Goal: Task Accomplishment & Management: Use online tool/utility

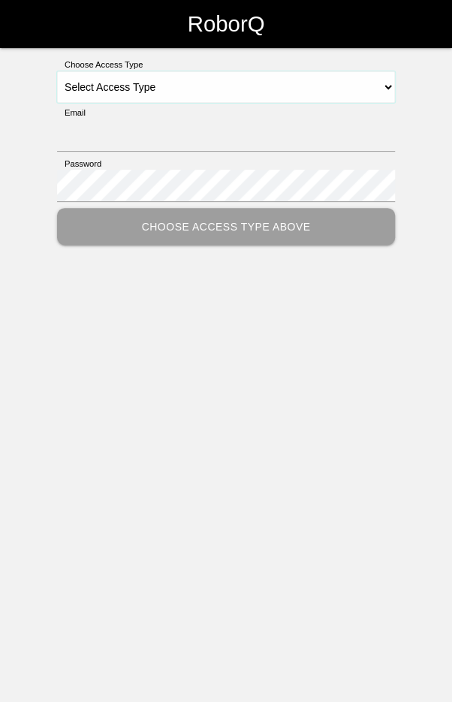
click at [102, 75] on select "Select Access Type Admin Customer Supervisor Worker" at bounding box center [226, 87] width 338 height 32
select select "Worker"
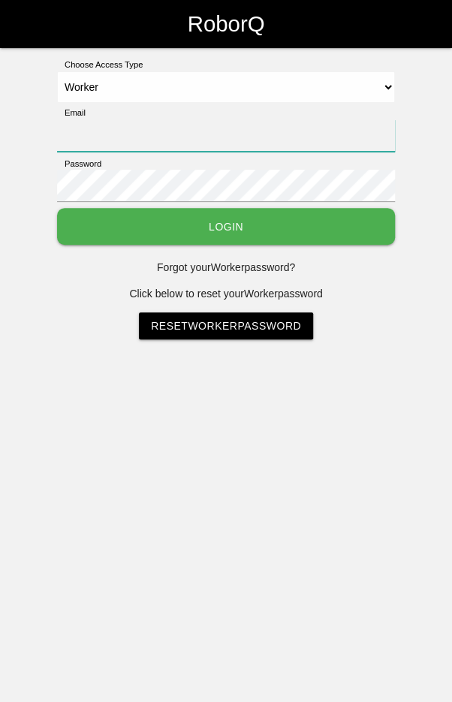
click at [115, 135] on input "Email" at bounding box center [226, 135] width 338 height 32
type input "[EMAIL_ADDRESS][DOMAIN_NAME]"
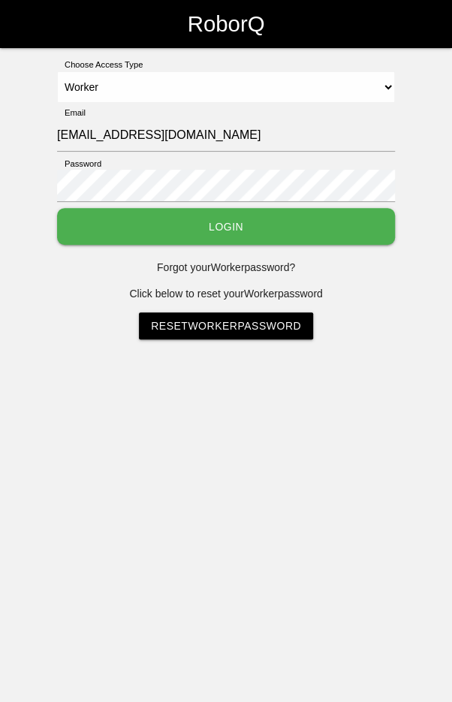
click at [57, 208] on button "Login" at bounding box center [226, 226] width 338 height 37
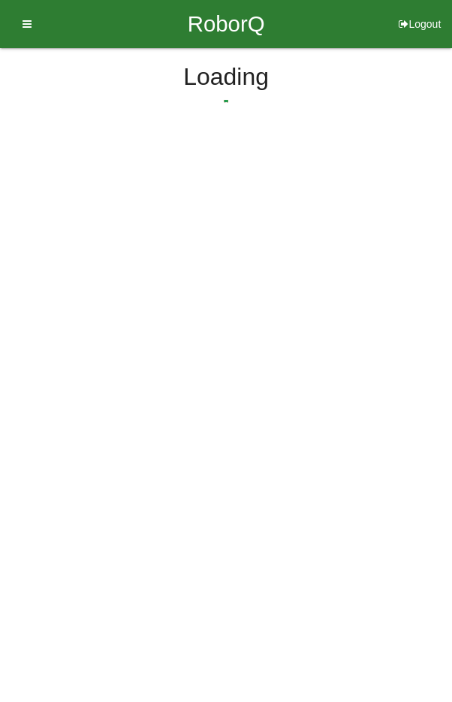
click at [249, 217] on html "RoborQ Logout Loading Dashboard Profile Add Companions Work Instructions Knowle…" at bounding box center [226, 108] width 452 height 217
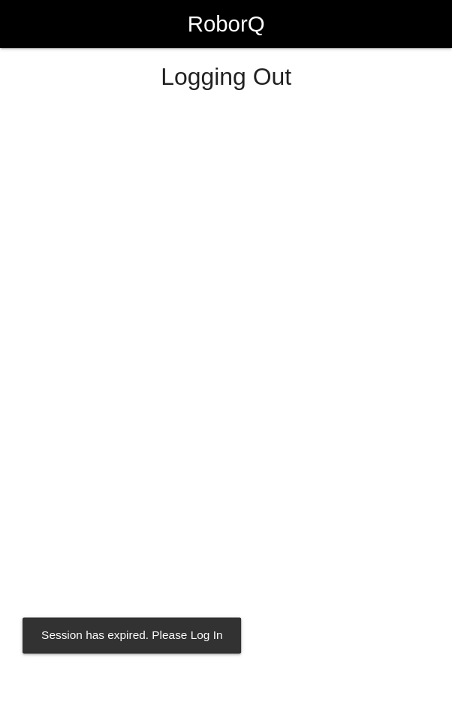
select select "Worker"
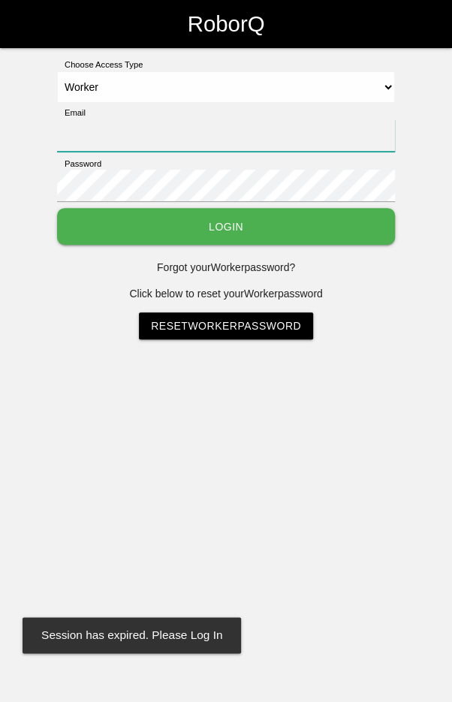
click at [240, 141] on input "Email" at bounding box center [226, 135] width 338 height 32
type input "[EMAIL_ADDRESS][DOMAIN_NAME]"
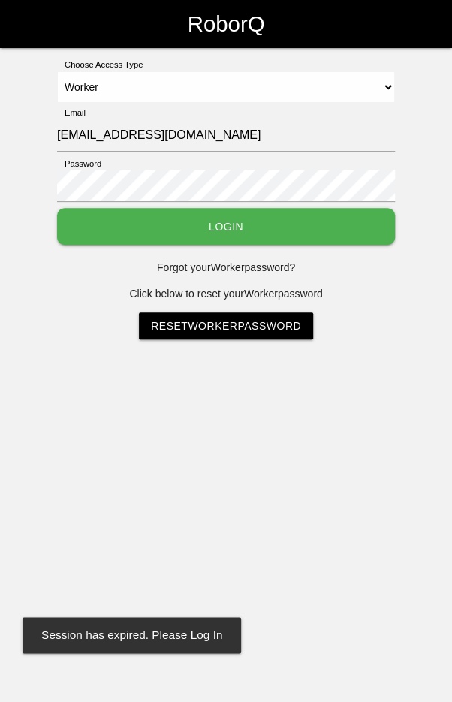
click at [57, 208] on button "Login" at bounding box center [226, 226] width 338 height 37
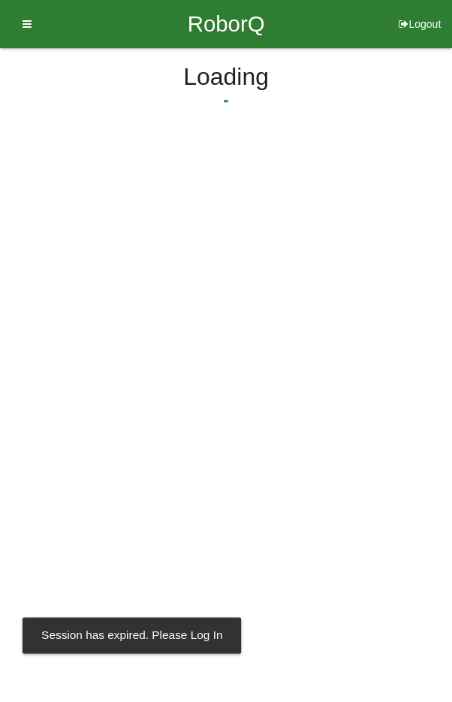
click at [240, 217] on html "RoborQ Logout Loading Dashboard Profile Add Companions Work Instructions Knowle…" at bounding box center [226, 108] width 452 height 217
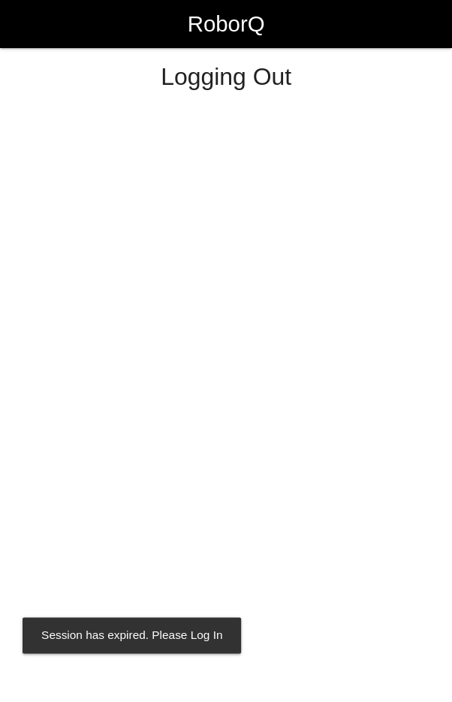
select select "Worker"
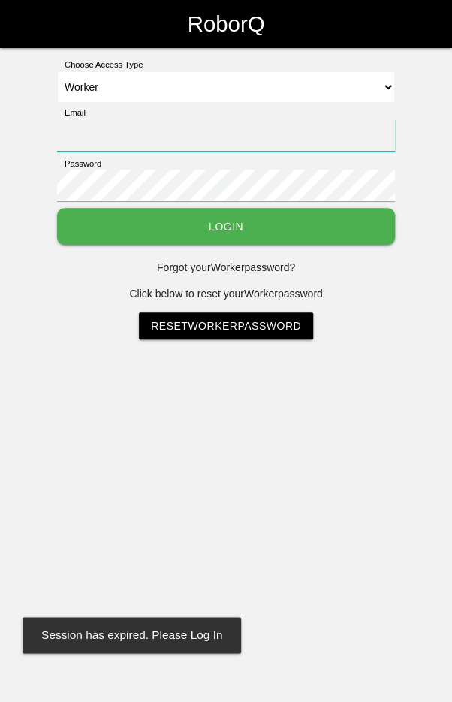
click at [278, 140] on input "Email" at bounding box center [226, 135] width 338 height 32
type input "[EMAIL_ADDRESS][DOMAIN_NAME]"
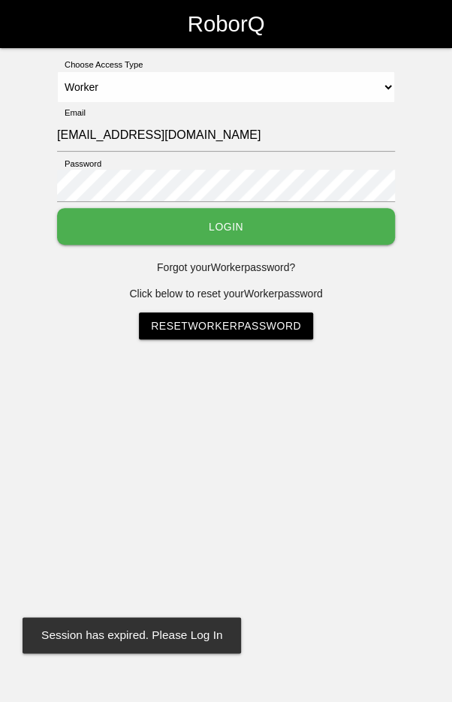
click at [57, 208] on button "Login" at bounding box center [226, 226] width 338 height 37
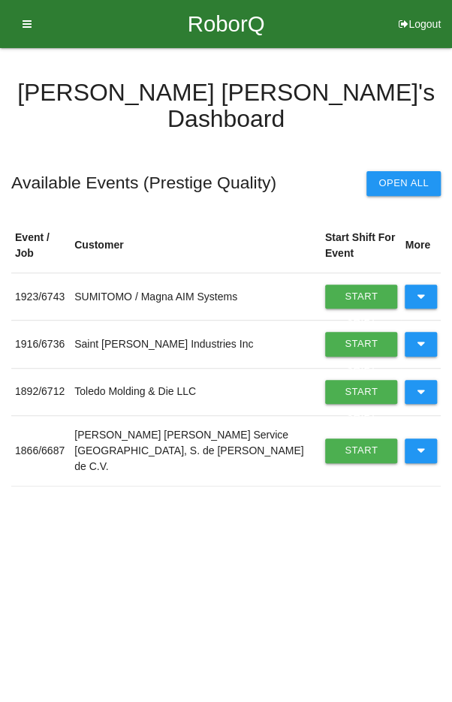
click at [420, 439] on icon at bounding box center [421, 451] width 8 height 24
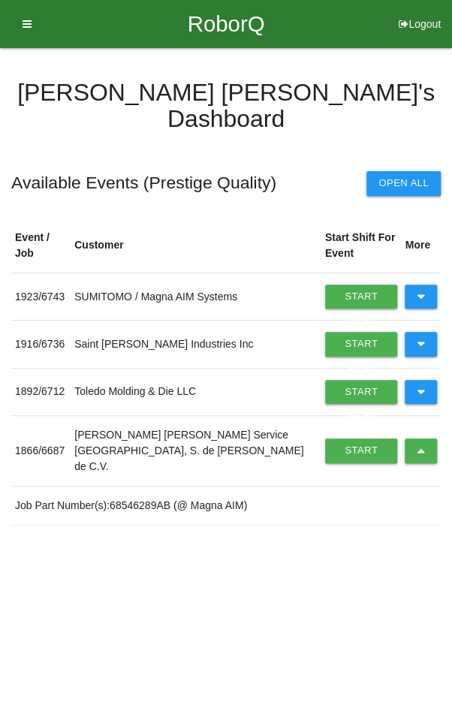
click at [340, 439] on link "Start Shift" at bounding box center [361, 451] width 73 height 24
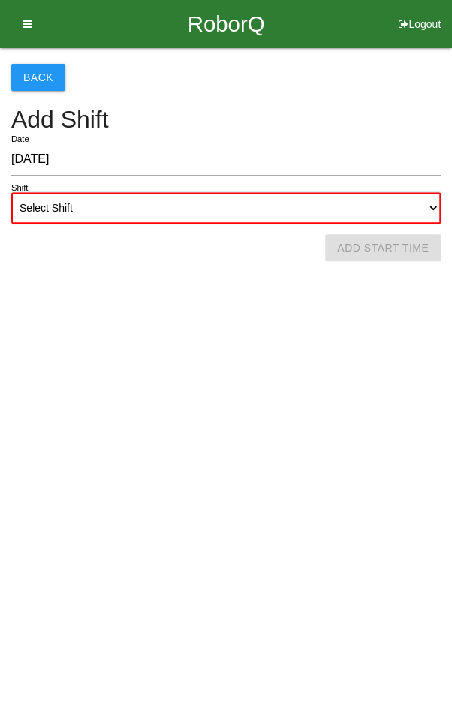
click at [276, 210] on select "Select Shift 1st Shift 2nd Shift 3rd Shift 4th Shift" at bounding box center [226, 208] width 430 height 32
select select "2"
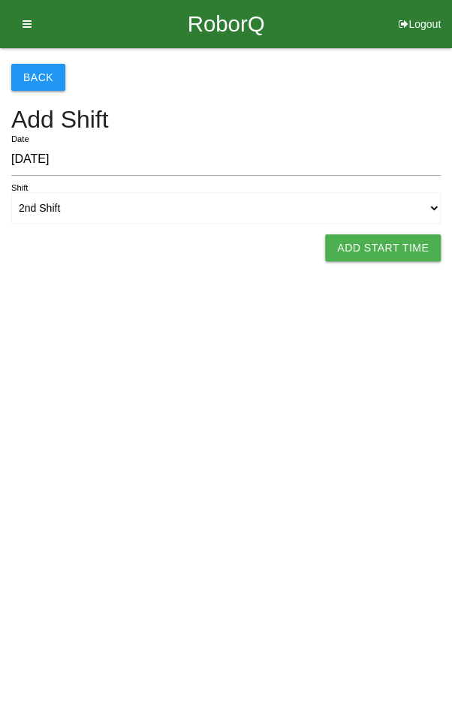
click at [390, 247] on button "Add Start Time" at bounding box center [383, 247] width 116 height 27
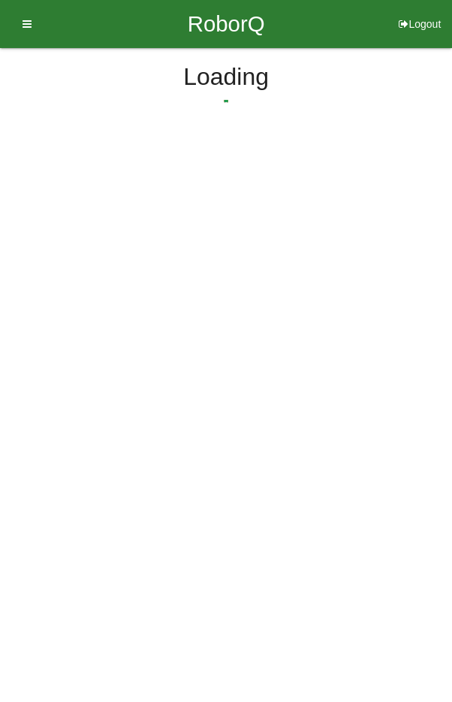
select select "2"
select select "27"
select select "2"
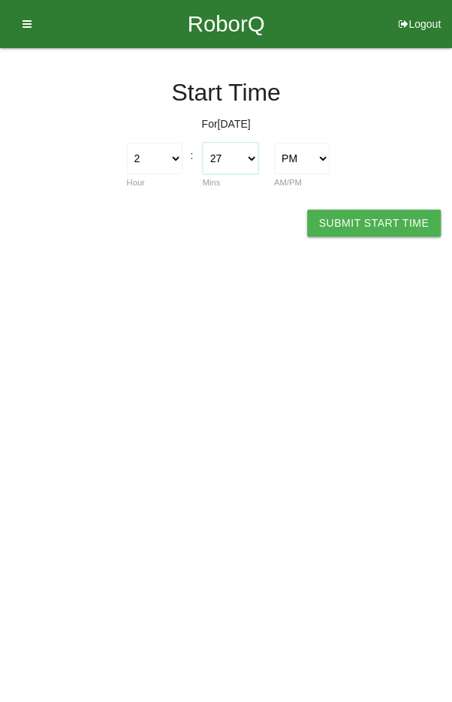
click at [226, 154] on select "00 01 02 03 04 05 06 07 08 09 10 11 12 13 14 15 16 17 18 19 20 21 22 23 24 25 2…" at bounding box center [231, 159] width 56 height 32
select select "0"
click at [382, 217] on button "Submit Start Time" at bounding box center [374, 223] width 134 height 27
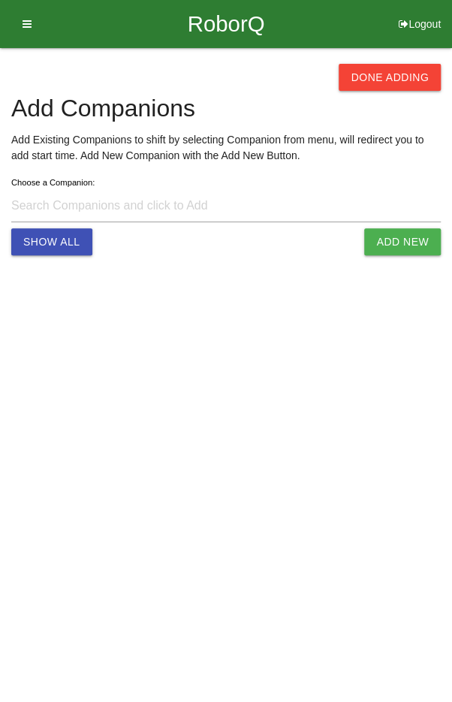
click at [397, 73] on button "Done Adding" at bounding box center [390, 77] width 102 height 27
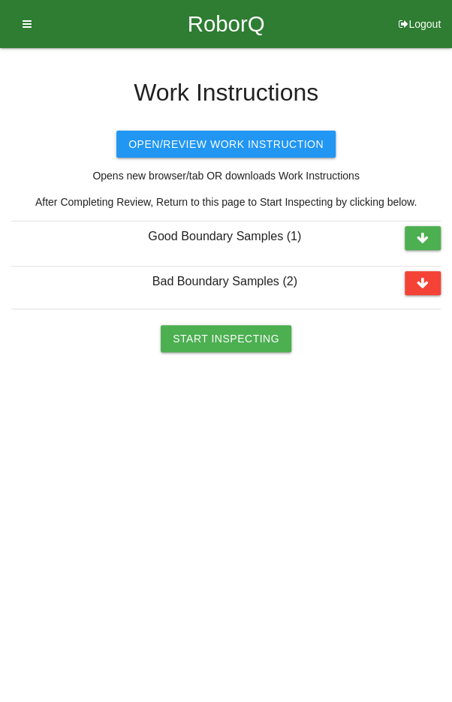
click at [234, 340] on button "Start Inspecting" at bounding box center [226, 338] width 131 height 27
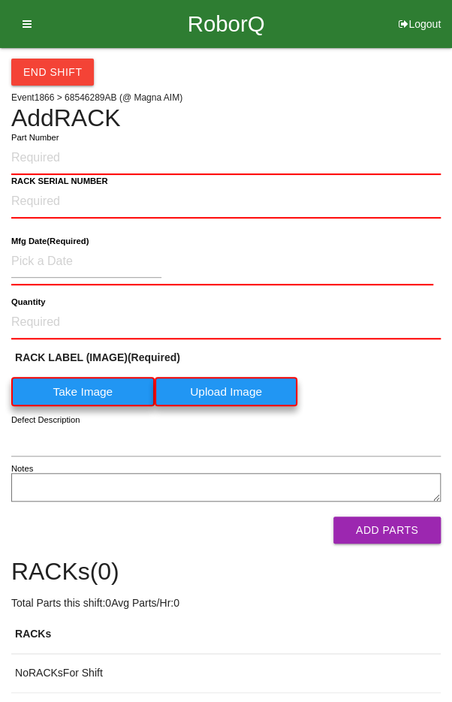
click at [29, 20] on icon at bounding box center [22, 24] width 19 height 48
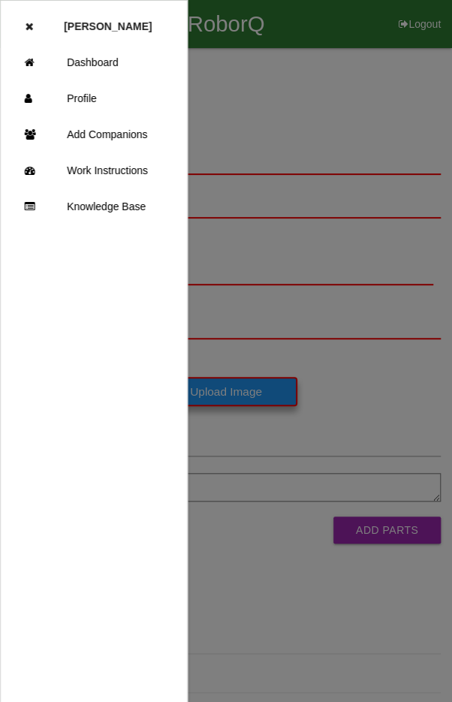
click at [127, 65] on link "Dashboard" at bounding box center [94, 62] width 186 height 36
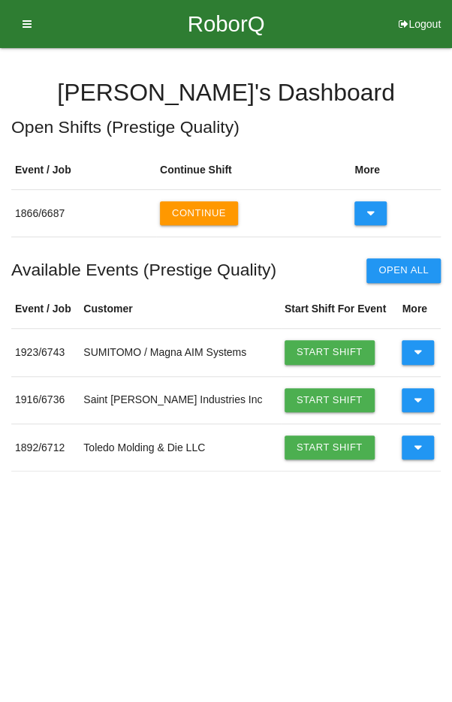
click at [415, 446] on icon at bounding box center [418, 448] width 8 height 24
click at [415, 449] on icon at bounding box center [418, 448] width 8 height 24
click at [418, 397] on icon at bounding box center [418, 400] width 8 height 24
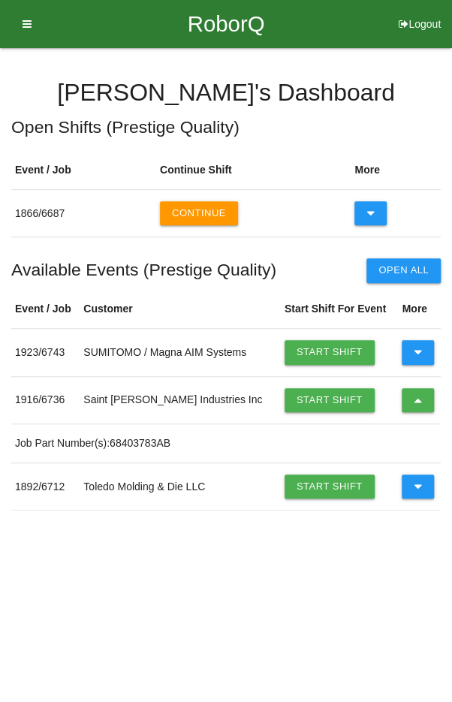
click at [414, 397] on icon at bounding box center [418, 400] width 8 height 24
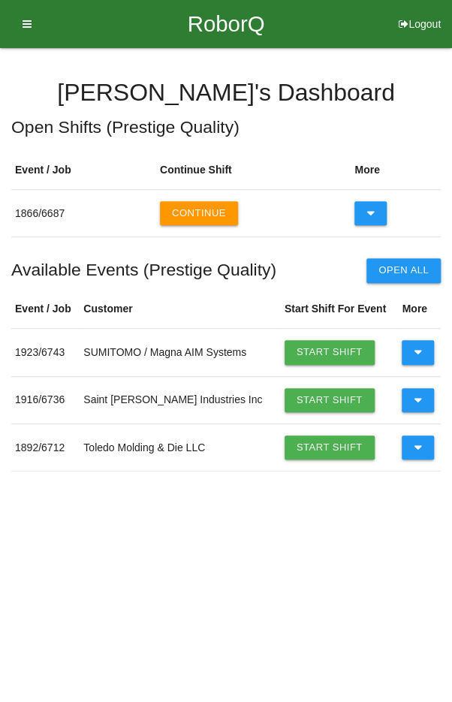
click at [416, 351] on icon at bounding box center [418, 352] width 8 height 24
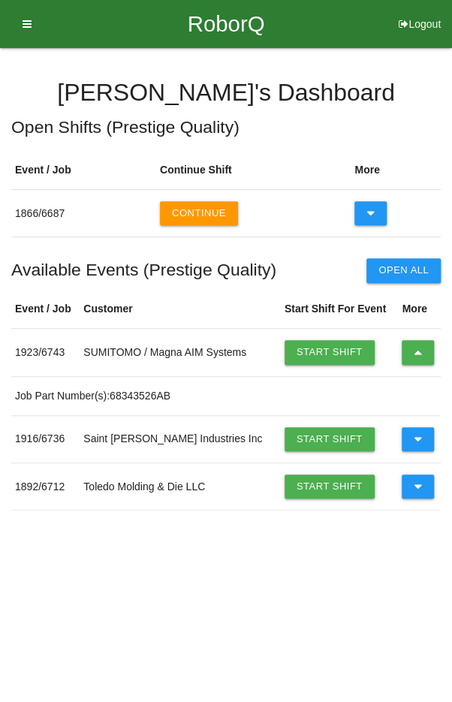
click at [418, 346] on icon at bounding box center [418, 352] width 8 height 24
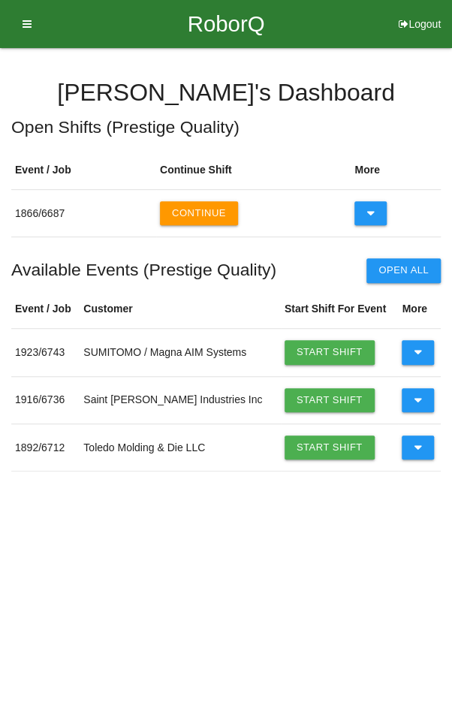
click at [207, 207] on button "Continue" at bounding box center [199, 213] width 78 height 24
